Goal: Obtain resource: Obtain resource

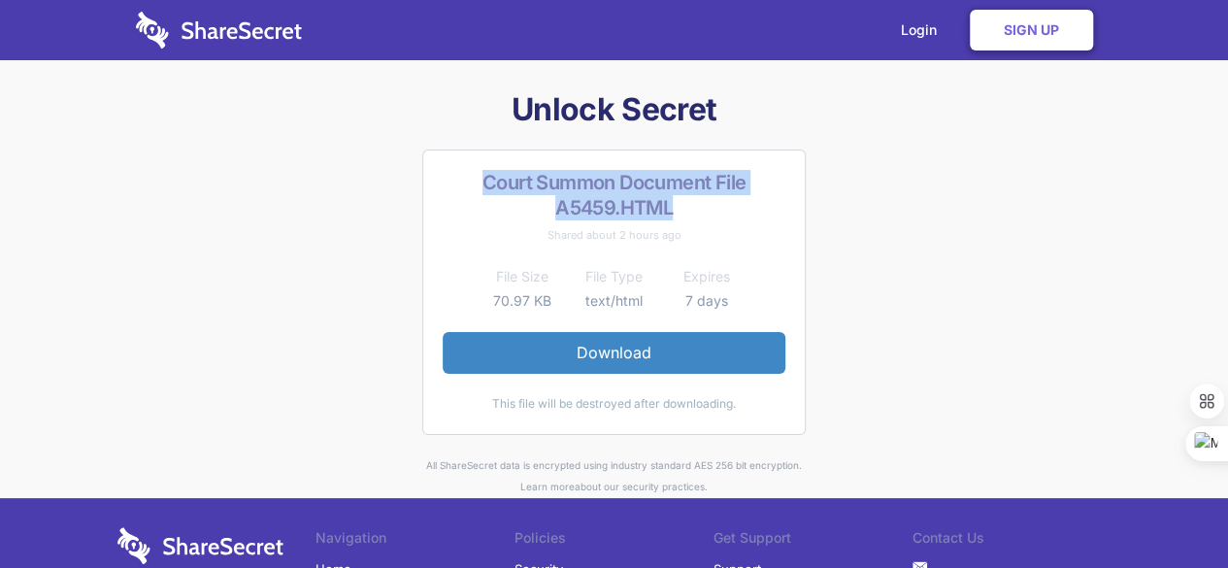
drag, startPoint x: 481, startPoint y: 178, endPoint x: 746, endPoint y: 210, distance: 266.9
click at [746, 210] on h2 "Court Summon Document File A5459.HTML" at bounding box center [614, 195] width 343 height 50
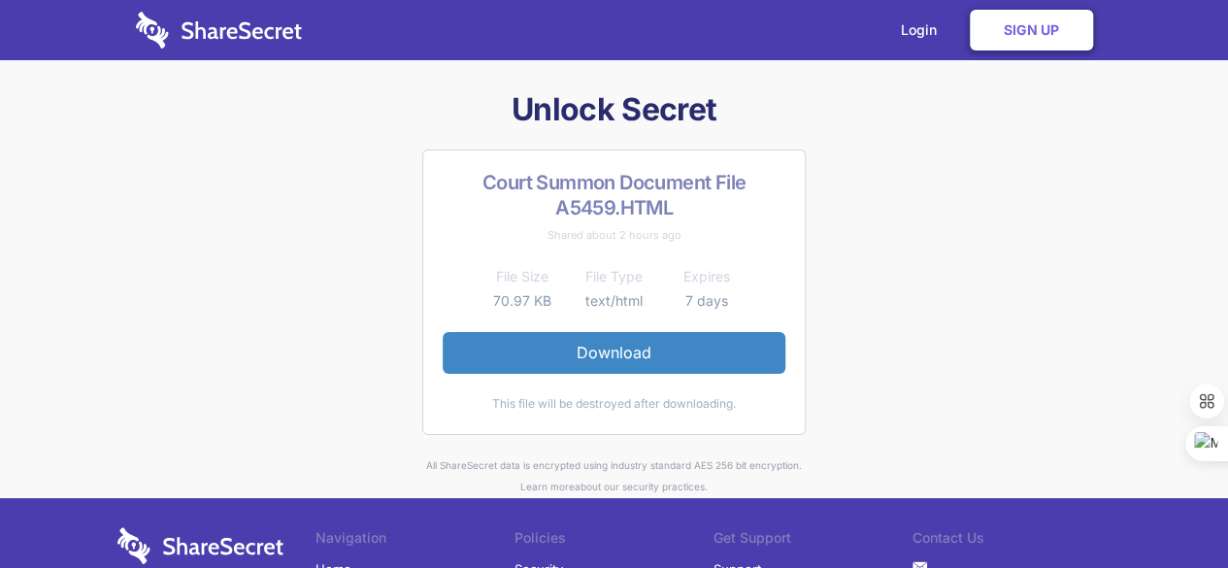
click at [375, 16] on div "Login Sign Up" at bounding box center [614, 30] width 957 height 60
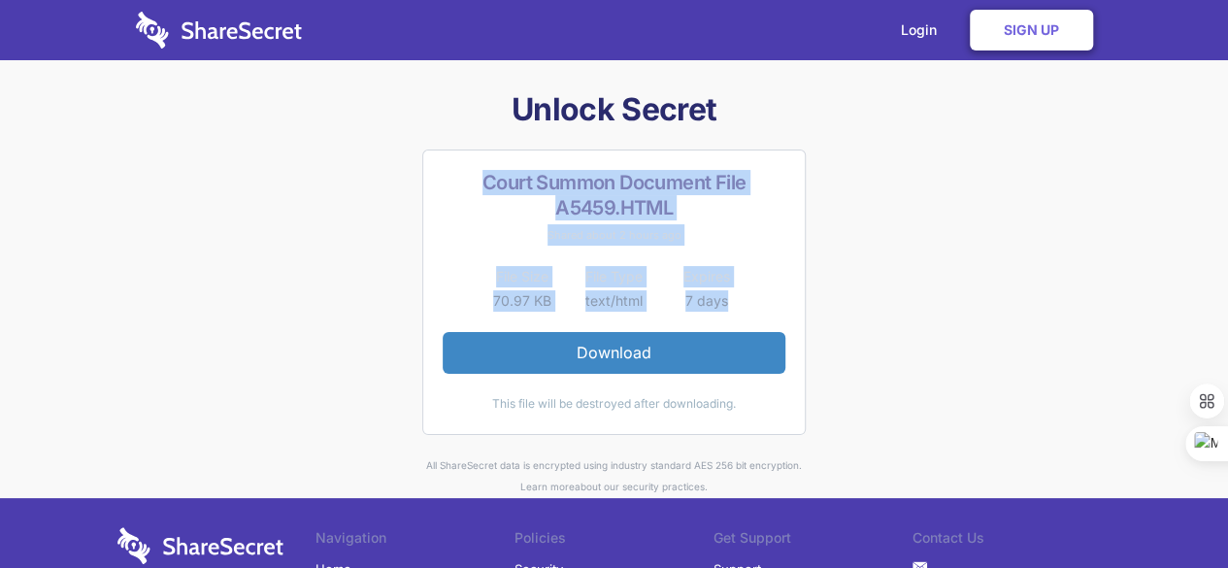
drag, startPoint x: 483, startPoint y: 183, endPoint x: 742, endPoint y: 288, distance: 279.5
click at [742, 288] on div "Court Summon Document File A5459.HTML Shared about 2 hours ago File Size File T…" at bounding box center [613, 291] width 383 height 285
click at [759, 295] on div "Court Summon Document File A5459.HTML Shared about 2 hours ago File Size File T…" at bounding box center [613, 291] width 383 height 285
drag, startPoint x: 485, startPoint y: 179, endPoint x: 748, endPoint y: 288, distance: 285.0
click at [748, 288] on div "Court Summon Document File A5459.HTML Shared about 2 hours ago File Size File T…" at bounding box center [613, 291] width 383 height 285
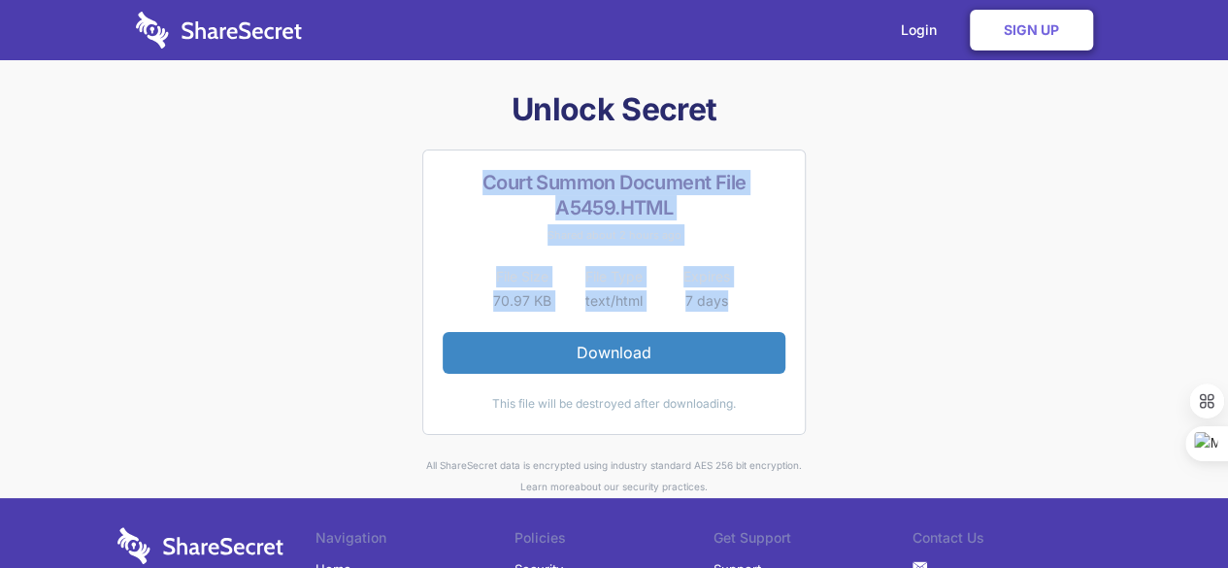
click at [842, 224] on div "Unlock Secret Court Summon Document File A5459.HTML Shared about 2 hours ago Fi…" at bounding box center [614, 293] width 994 height 408
